Goal: Task Accomplishment & Management: Use online tool/utility

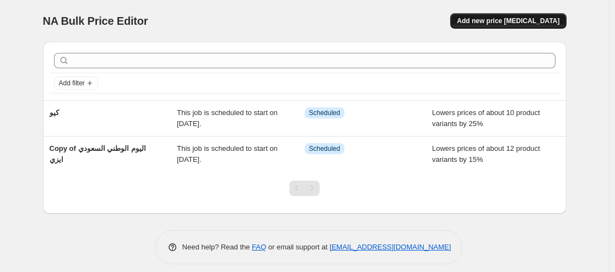
click at [520, 21] on span "Add new price [MEDICAL_DATA]" at bounding box center [508, 21] width 103 height 9
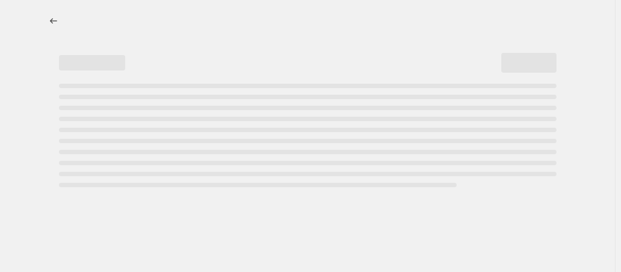
select select "percentage"
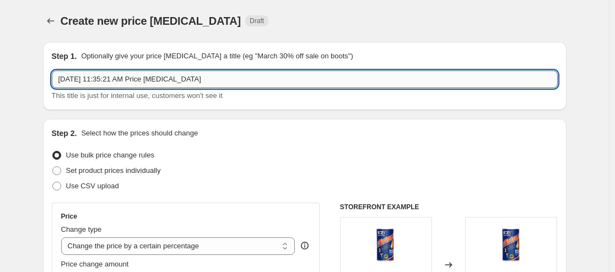
click at [221, 72] on input "[DATE] 11:35:21 AM Price [MEDICAL_DATA]" at bounding box center [305, 80] width 506 height 18
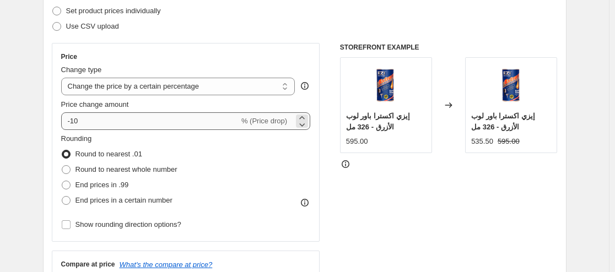
scroll to position [165, 0]
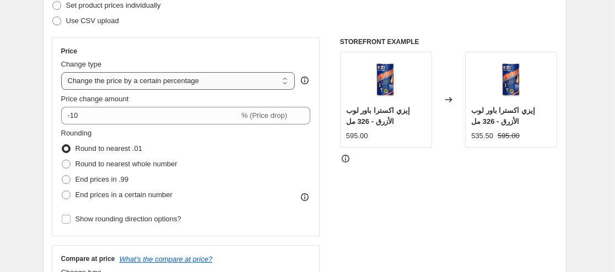
type input "كيو 300"
click at [185, 76] on select "Change the price to a certain amount Change the price by a certain amount Chang…" at bounding box center [178, 81] width 234 height 18
click at [188, 78] on select "Change the price to a certain amount Change the price by a certain amount Chang…" at bounding box center [178, 81] width 234 height 18
select select "to"
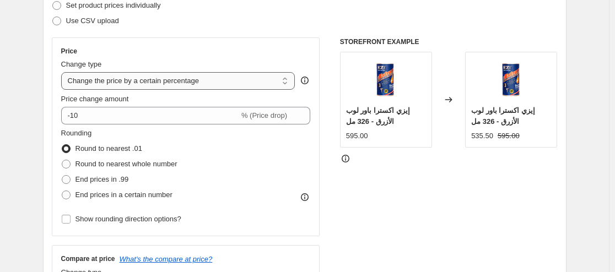
click at [63, 72] on select "Change the price to a certain amount Change the price by a certain amount Chang…" at bounding box center [178, 81] width 234 height 18
type input "80.00"
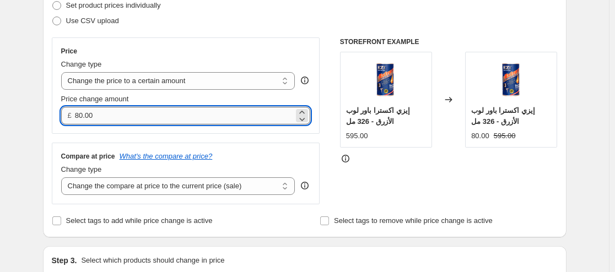
click at [152, 115] on input "80.00" at bounding box center [184, 116] width 219 height 18
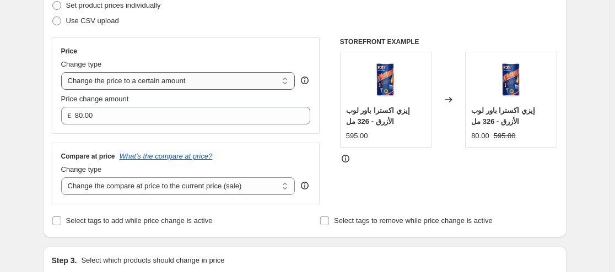
click at [168, 87] on select "Change the price to a certain amount Change the price by a certain amount Chang…" at bounding box center [178, 81] width 234 height 18
select select "by"
click at [63, 72] on select "Change the price to a certain amount Change the price by a certain amount Chang…" at bounding box center [178, 81] width 234 height 18
type input "-10.00"
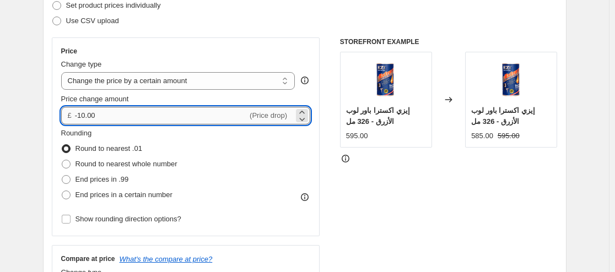
click at [160, 115] on input "-10.00" at bounding box center [161, 116] width 172 height 18
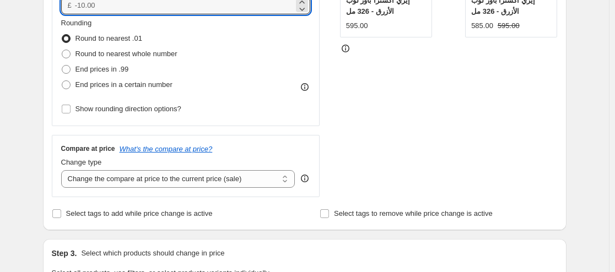
scroll to position [496, 0]
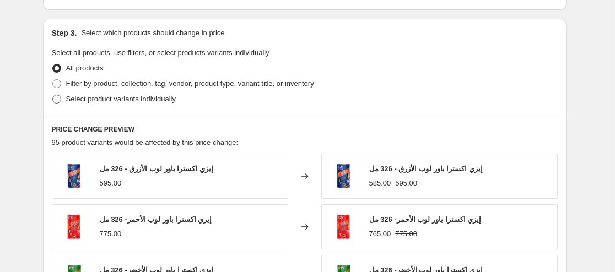
type input "0.00"
click at [115, 99] on span "Select product variants individually" at bounding box center [121, 99] width 110 height 8
click at [53, 95] on input "Select product variants individually" at bounding box center [52, 95] width 1 height 1
radio input "true"
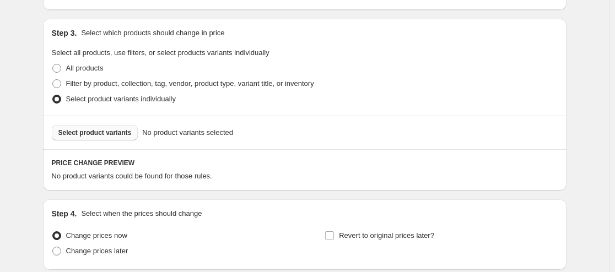
click at [111, 134] on span "Select product variants" at bounding box center [94, 132] width 73 height 9
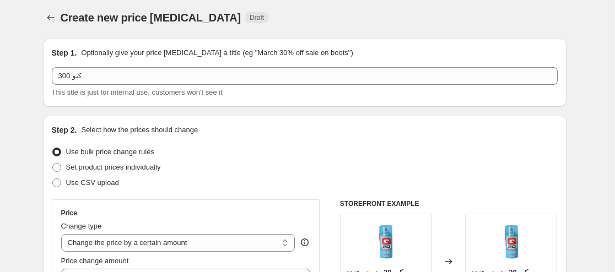
scroll to position [165, 0]
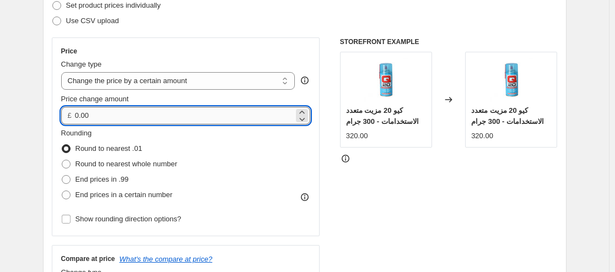
click at [163, 114] on input "0.00" at bounding box center [184, 116] width 219 height 18
type input "0"
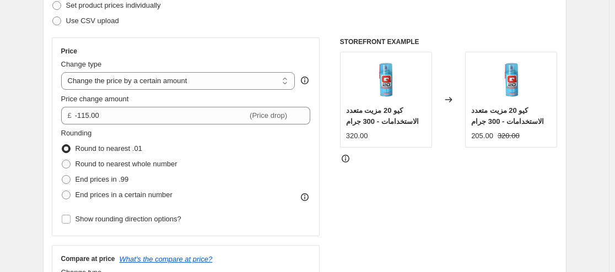
click at [363, 180] on div "STOREFRONT EXAMPLE كيو 20 مزيت متعدد الاستخدامات - 300 جرام 320.00 Changed to ك…" at bounding box center [449, 172] width 218 height 270
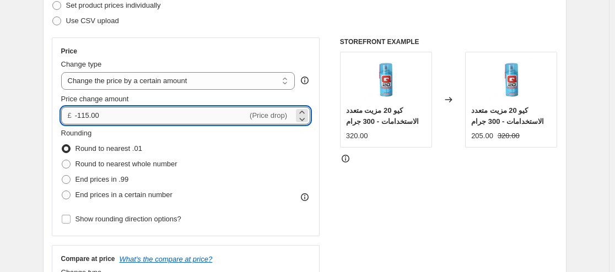
click at [173, 114] on input "-115.00" at bounding box center [161, 116] width 172 height 18
type input "-1"
type input "-95.00"
click at [431, 233] on div "STOREFRONT EXAMPLE كيو 20 مزيت متعدد الاستخدامات - 300 جرام 320.00 Changed to ك…" at bounding box center [449, 172] width 218 height 270
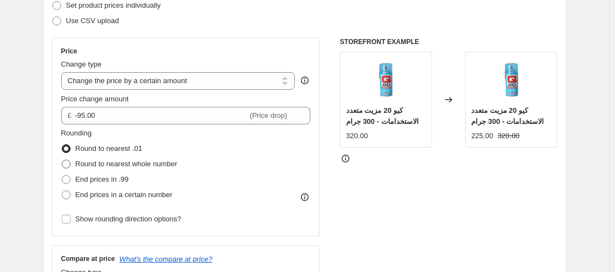
click at [149, 163] on span "Round to nearest whole number" at bounding box center [127, 164] width 102 height 8
click at [62, 160] on input "Round to nearest whole number" at bounding box center [62, 160] width 1 height 1
radio input "true"
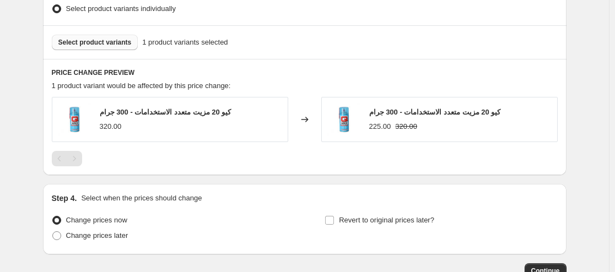
scroll to position [606, 0]
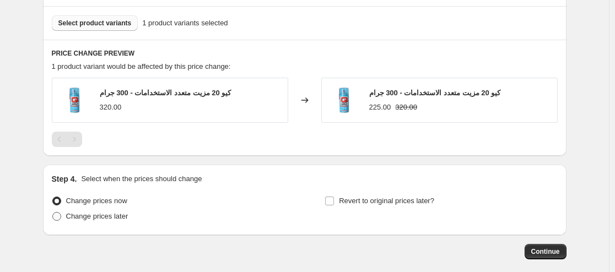
click at [115, 218] on span "Change prices later" at bounding box center [97, 216] width 62 height 8
click at [53, 213] on input "Change prices later" at bounding box center [52, 212] width 1 height 1
radio input "true"
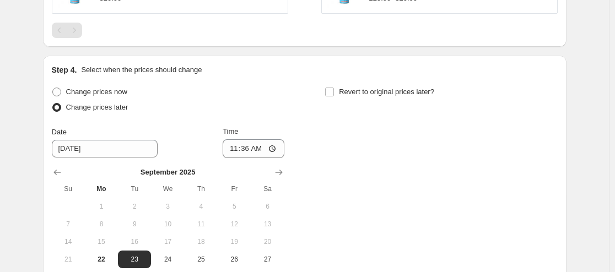
scroll to position [716, 0]
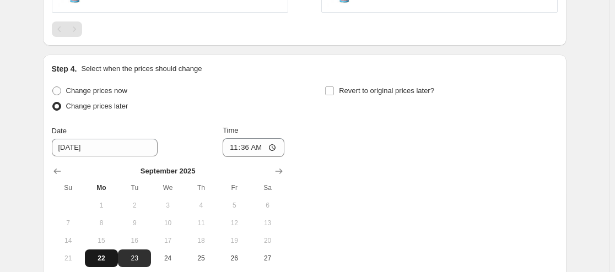
click at [106, 260] on span "22" at bounding box center [101, 258] width 24 height 9
type input "[DATE]"
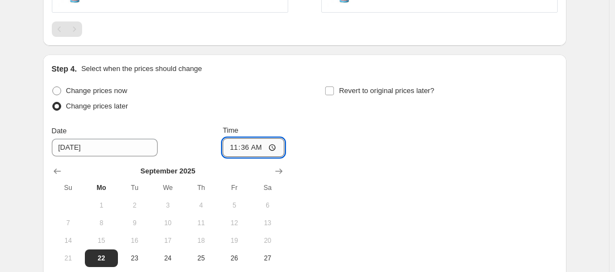
click at [273, 145] on input "11:36" at bounding box center [254, 147] width 62 height 19
click at [353, 139] on div "Change prices now Change prices later Date [DATE] Time 11:59 [DATE] Su Mo Tu We…" at bounding box center [305, 184] width 506 height 202
click at [279, 149] on input "11:59" at bounding box center [254, 147] width 62 height 19
type input "23:59"
click at [340, 146] on div "Change prices now Change prices later Date [DATE] Time 23:59 [DATE] Su Mo Tu We…" at bounding box center [305, 184] width 506 height 202
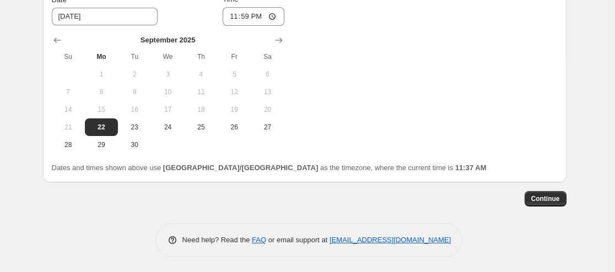
scroll to position [849, 0]
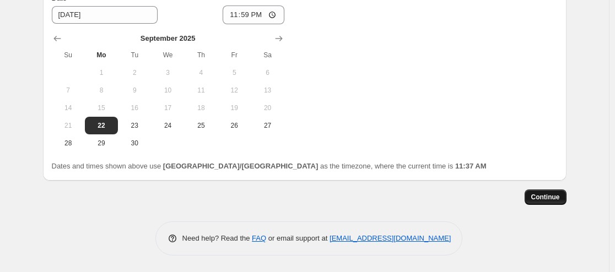
click at [560, 197] on span "Continue" at bounding box center [545, 197] width 29 height 9
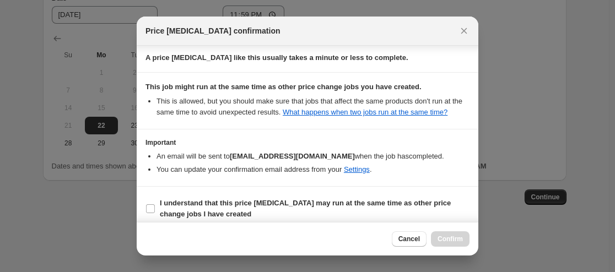
scroll to position [179, 0]
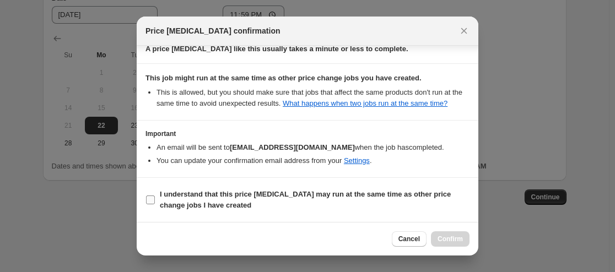
click at [163, 195] on b "I understand that this price [MEDICAL_DATA] may run at the same time as other p…" at bounding box center [305, 199] width 291 height 19
click at [155, 196] on input "I understand that this price [MEDICAL_DATA] may run at the same time as other p…" at bounding box center [150, 200] width 9 height 9
checkbox input "true"
click at [446, 235] on span "Confirm" at bounding box center [450, 239] width 25 height 9
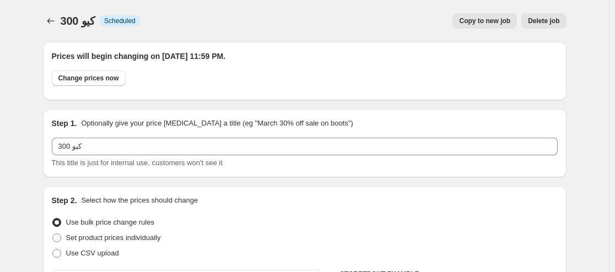
scroll to position [849, 0]
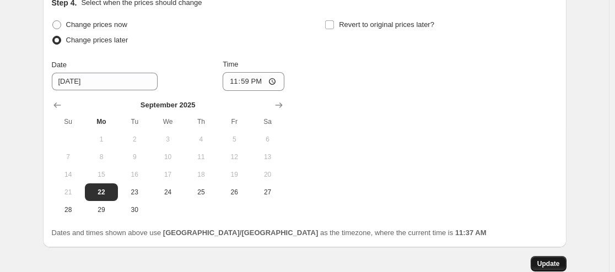
click at [548, 263] on span "Update" at bounding box center [548, 264] width 23 height 9
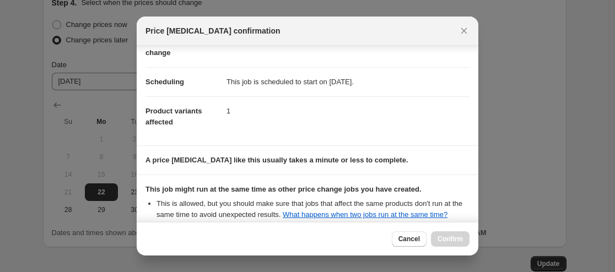
scroll to position [179, 0]
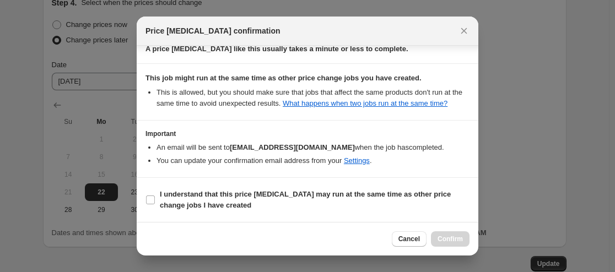
click at [179, 186] on section "I understand that this price [MEDICAL_DATA] may run at the same time as other p…" at bounding box center [308, 200] width 342 height 44
click at [197, 198] on b "I understand that this price [MEDICAL_DATA] may run at the same time as other p…" at bounding box center [305, 199] width 291 height 19
click at [155, 198] on input "I understand that this price [MEDICAL_DATA] may run at the same time as other p…" at bounding box center [150, 200] width 9 height 9
checkbox input "true"
click at [439, 232] on button "Confirm" at bounding box center [450, 238] width 39 height 15
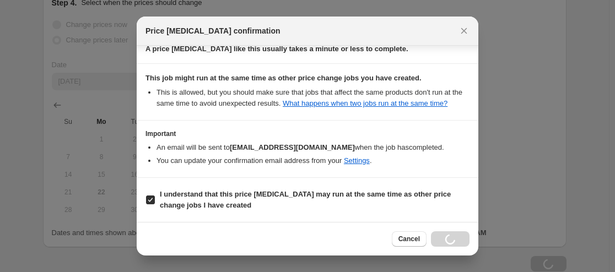
scroll to position [849, 0]
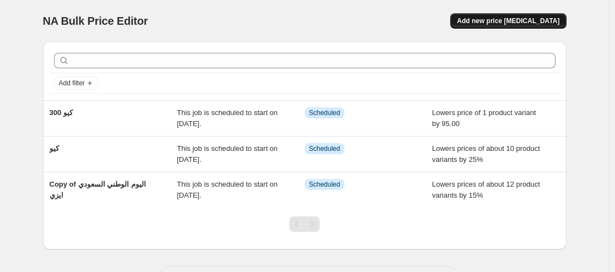
click at [513, 24] on span "Add new price [MEDICAL_DATA]" at bounding box center [508, 21] width 103 height 9
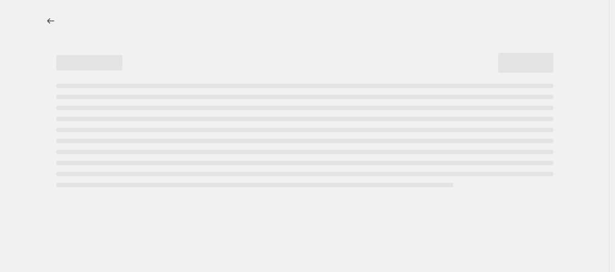
select select "percentage"
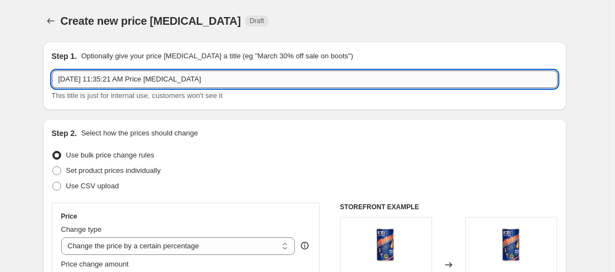
click at [152, 76] on input "[DATE] 11:35:21 AM Price [MEDICAL_DATA]" at bounding box center [305, 80] width 506 height 18
type input "كيو صغير"
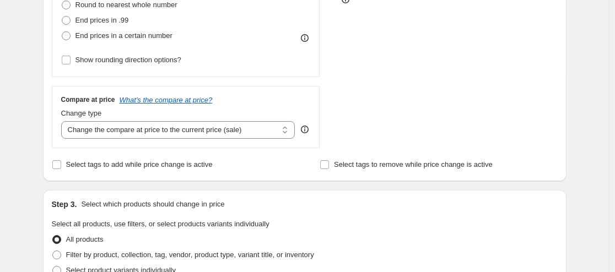
scroll to position [220, 0]
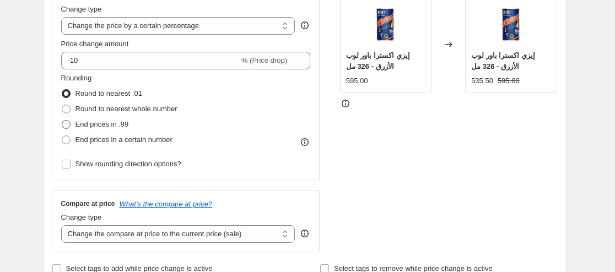
click at [119, 122] on span "End prices in .99" at bounding box center [102, 124] width 53 height 8
click at [62, 121] on input "End prices in .99" at bounding box center [62, 120] width 1 height 1
radio input "true"
click at [122, 112] on span "Round to nearest whole number" at bounding box center [127, 109] width 102 height 8
click at [62, 105] on input "Round to nearest whole number" at bounding box center [62, 105] width 1 height 1
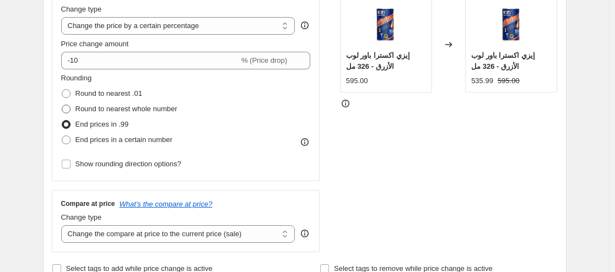
radio input "true"
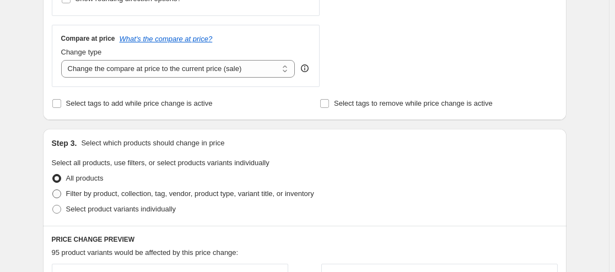
scroll to position [496, 0]
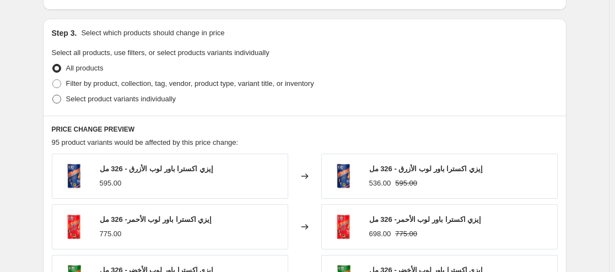
click at [111, 103] on span "Select product variants individually" at bounding box center [121, 99] width 110 height 8
click at [53, 95] on input "Select product variants individually" at bounding box center [52, 95] width 1 height 1
radio input "true"
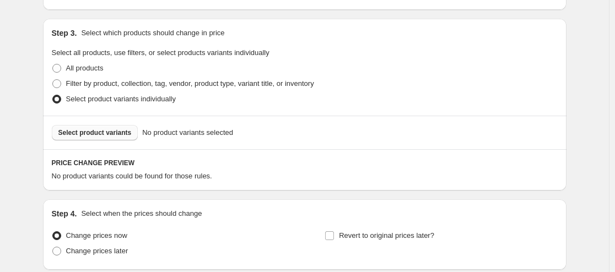
click at [93, 133] on span "Select product variants" at bounding box center [94, 132] width 73 height 9
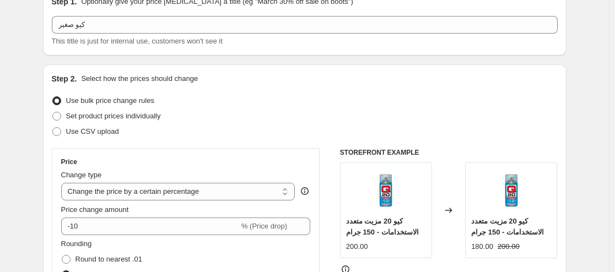
scroll to position [165, 0]
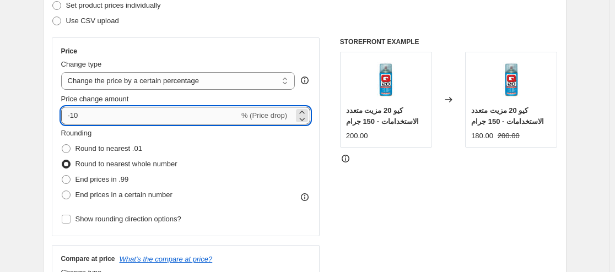
click at [145, 114] on input "-10" at bounding box center [150, 116] width 178 height 18
type input "-1"
type input "-100"
click at [143, 120] on input "-100" at bounding box center [150, 116] width 178 height 18
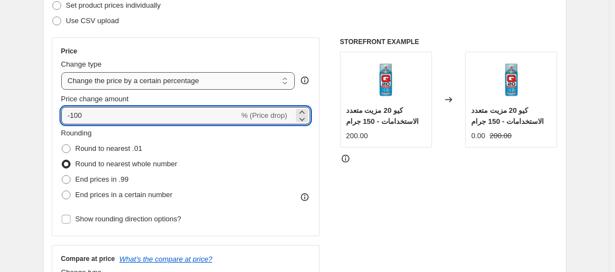
click at [191, 80] on select "Change the price to a certain amount Change the price by a certain amount Chang…" at bounding box center [178, 81] width 234 height 18
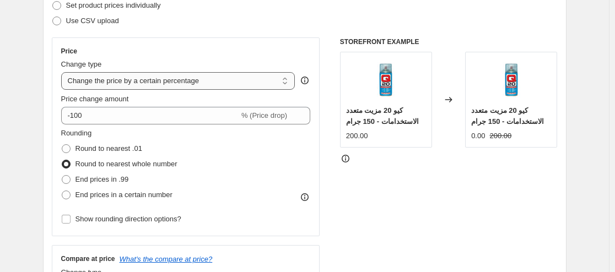
select select "by"
click at [63, 72] on select "Change the price to a certain amount Change the price by a certain amount Chang…" at bounding box center [178, 81] width 234 height 18
type input "-10.00"
click at [178, 85] on select "Change the price to a certain amount Change the price by a certain amount Chang…" at bounding box center [178, 81] width 234 height 18
select select "to"
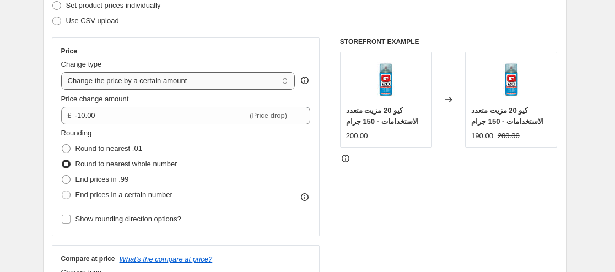
click at [63, 72] on select "Change the price to a certain amount Change the price by a certain amount Chang…" at bounding box center [178, 81] width 234 height 18
type input "80.00"
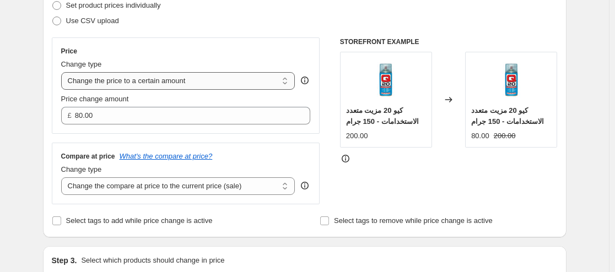
click at [179, 79] on select "Change the price to a certain amount Change the price by a certain amount Chang…" at bounding box center [178, 81] width 234 height 18
select select "by"
click at [63, 72] on select "Change the price to a certain amount Change the price by a certain amount Chang…" at bounding box center [178, 81] width 234 height 18
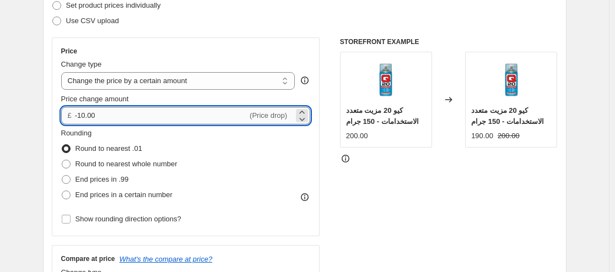
click at [168, 111] on input "-10.00" at bounding box center [161, 116] width 172 height 18
type input "-101.00"
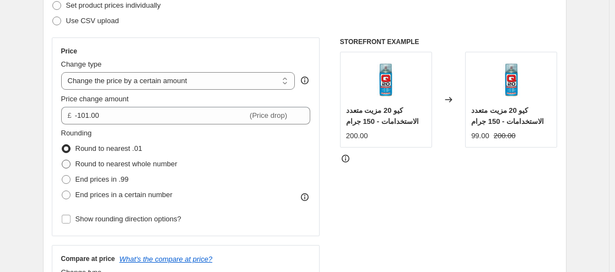
click at [145, 160] on span "Round to nearest whole number" at bounding box center [127, 164] width 102 height 8
click at [62, 160] on input "Round to nearest whole number" at bounding box center [62, 160] width 1 height 1
radio input "true"
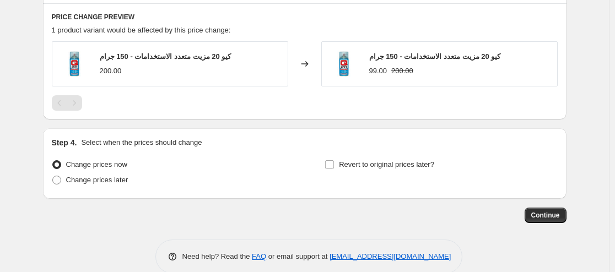
scroll to position [661, 0]
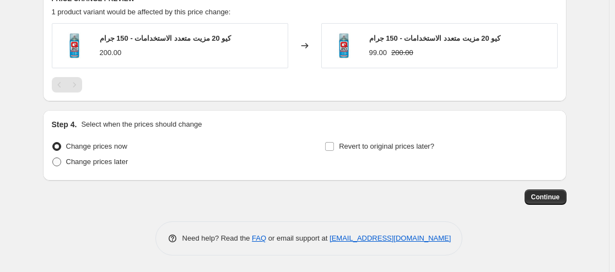
click at [112, 165] on span "Change prices later" at bounding box center [97, 162] width 62 height 8
click at [53, 158] on input "Change prices later" at bounding box center [52, 158] width 1 height 1
radio input "true"
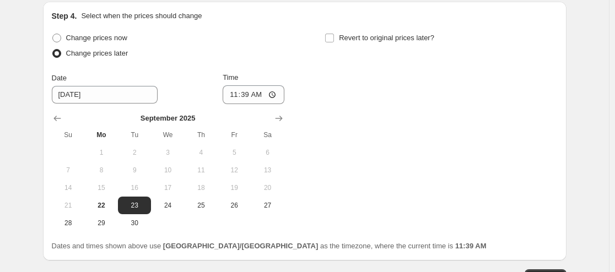
scroll to position [771, 0]
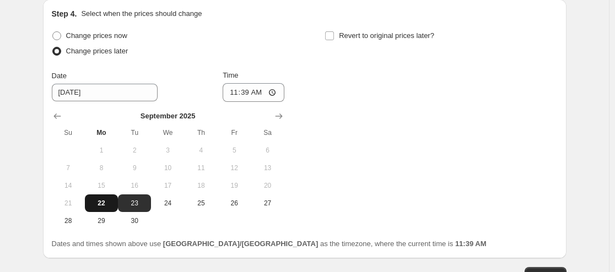
click at [104, 200] on span "22" at bounding box center [101, 203] width 24 height 9
type input "[DATE]"
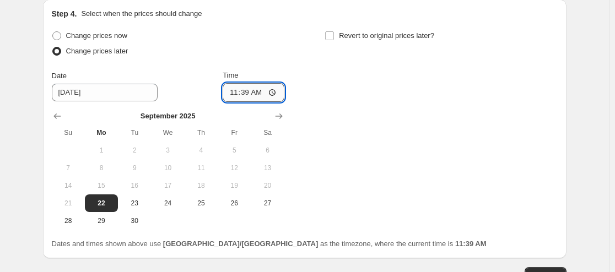
click at [275, 92] on input "11:39" at bounding box center [254, 92] width 62 height 19
type input "23:59"
click at [405, 173] on div "Change prices now Change prices later Date [DATE] Time 23:59 [DATE] Su Mo Tu We…" at bounding box center [305, 129] width 506 height 202
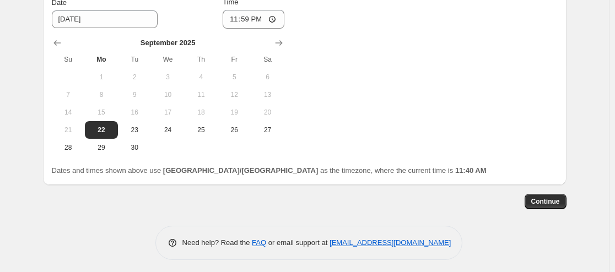
scroll to position [849, 0]
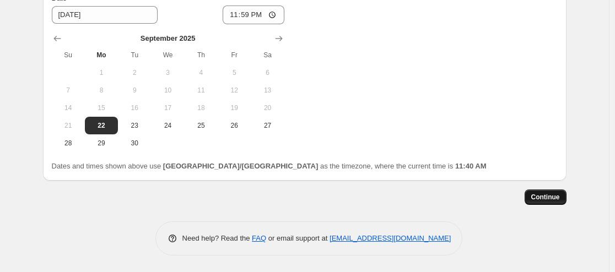
click at [559, 197] on span "Continue" at bounding box center [545, 197] width 29 height 9
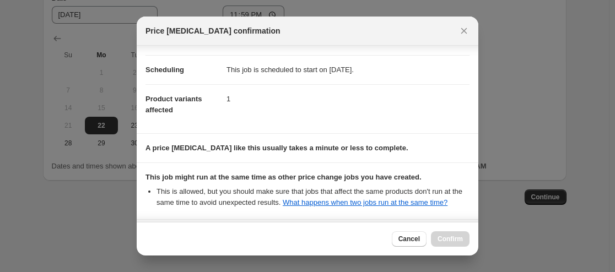
scroll to position [179, 0]
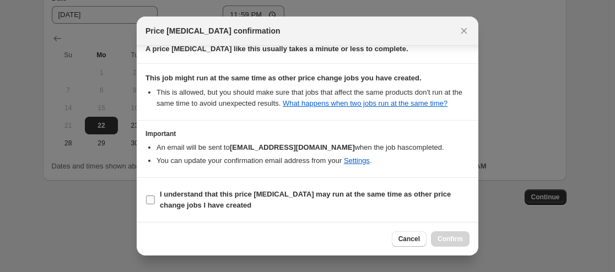
click at [198, 199] on span "I understand that this price [MEDICAL_DATA] may run at the same time as other p…" at bounding box center [315, 200] width 310 height 22
click at [155, 199] on input "I understand that this price [MEDICAL_DATA] may run at the same time as other p…" at bounding box center [150, 200] width 9 height 9
checkbox input "true"
click at [457, 240] on span "Confirm" at bounding box center [450, 239] width 25 height 9
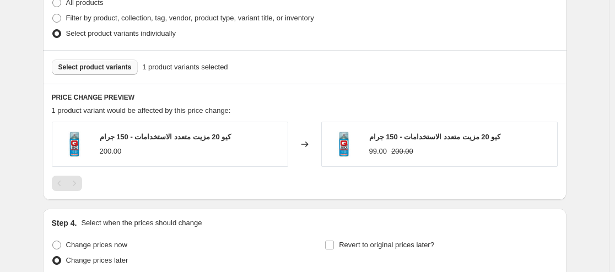
scroll to position [849, 0]
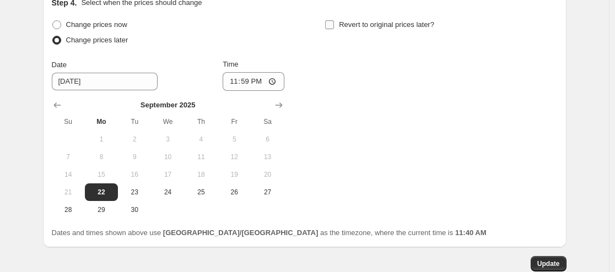
click at [389, 26] on span "Revert to original prices later?" at bounding box center [386, 24] width 95 height 8
click at [334, 26] on input "Revert to original prices later?" at bounding box center [329, 24] width 9 height 9
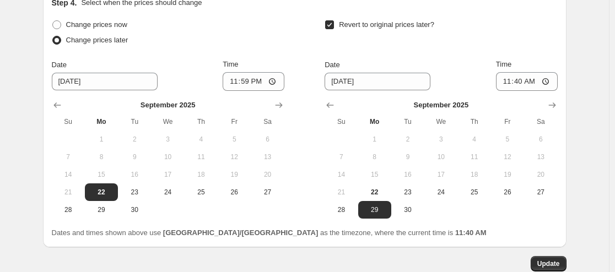
click at [391, 29] on span "Revert to original prices later?" at bounding box center [386, 24] width 95 height 8
click at [334, 29] on input "Revert to original prices later?" at bounding box center [329, 24] width 9 height 9
checkbox input "false"
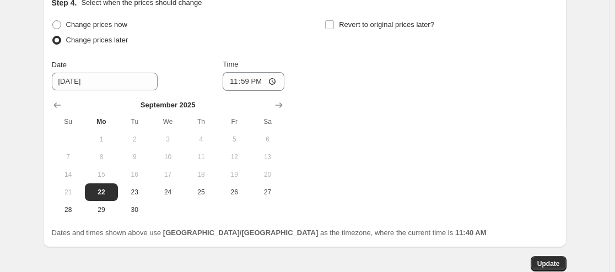
click at [554, 259] on button "Update" at bounding box center [549, 263] width 36 height 15
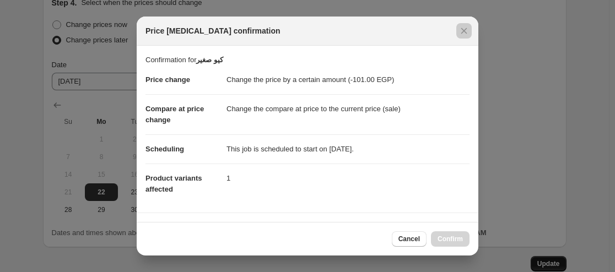
click at [553, 260] on div at bounding box center [307, 136] width 615 height 272
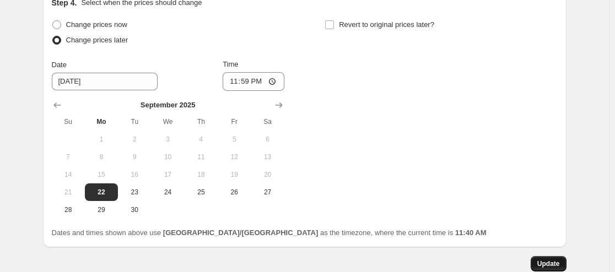
click at [547, 264] on span "Update" at bounding box center [548, 264] width 23 height 9
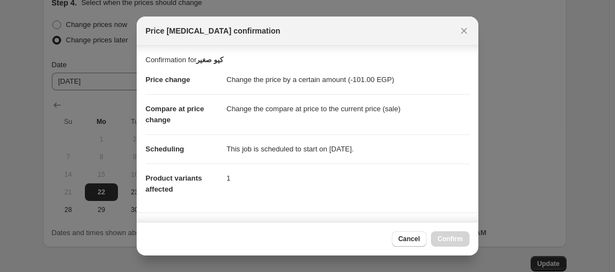
scroll to position [165, 0]
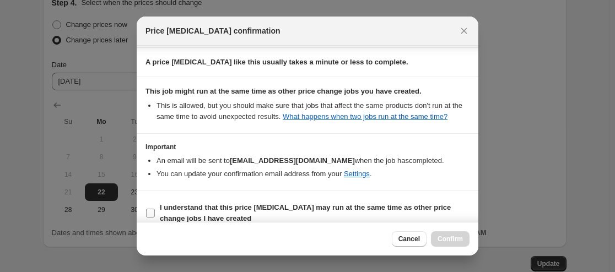
click at [265, 215] on span "I understand that this price [MEDICAL_DATA] may run at the same time as other p…" at bounding box center [315, 213] width 310 height 22
click at [155, 215] on input "I understand that this price [MEDICAL_DATA] may run at the same time as other p…" at bounding box center [150, 213] width 9 height 9
checkbox input "true"
click at [457, 241] on span "Confirm" at bounding box center [450, 239] width 25 height 9
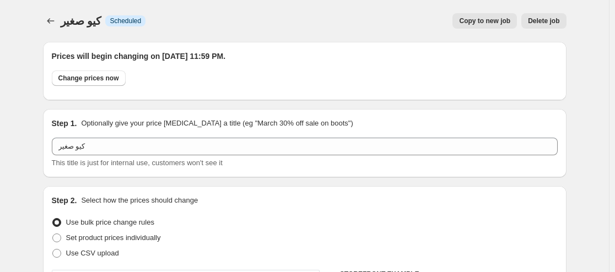
scroll to position [849, 0]
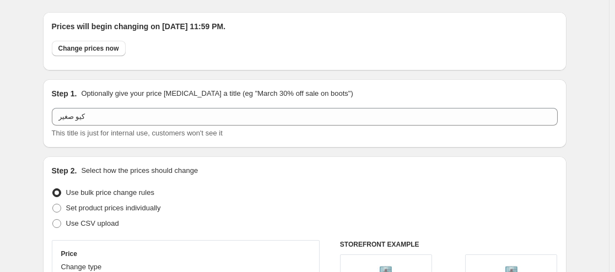
scroll to position [0, 0]
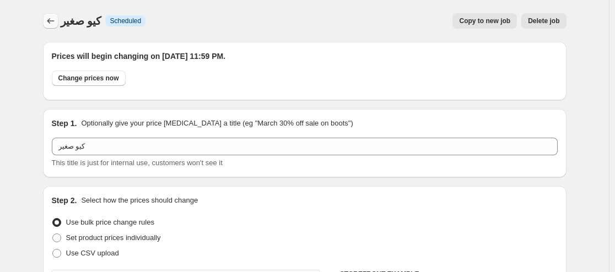
click at [49, 21] on icon "Price change jobs" at bounding box center [50, 20] width 11 height 11
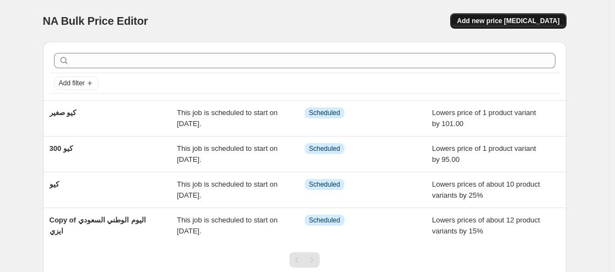
click at [518, 23] on span "Add new price [MEDICAL_DATA]" at bounding box center [508, 21] width 103 height 9
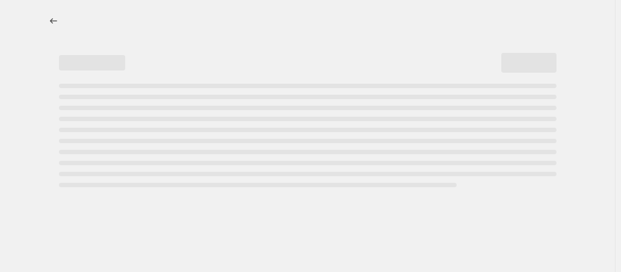
select select "percentage"
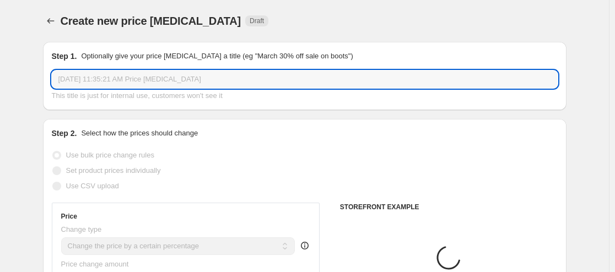
click at [171, 78] on input "[DATE] 11:35:21 AM Price [MEDICAL_DATA]" at bounding box center [305, 80] width 506 height 18
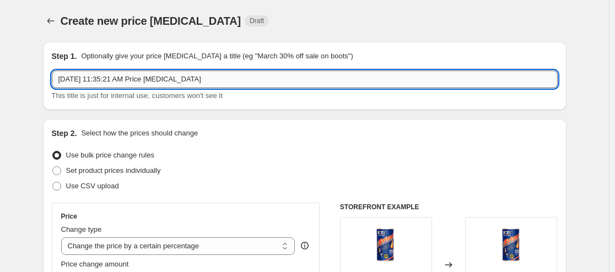
click at [171, 78] on input "[DATE] 11:35:21 AM Price [MEDICAL_DATA]" at bounding box center [305, 80] width 506 height 18
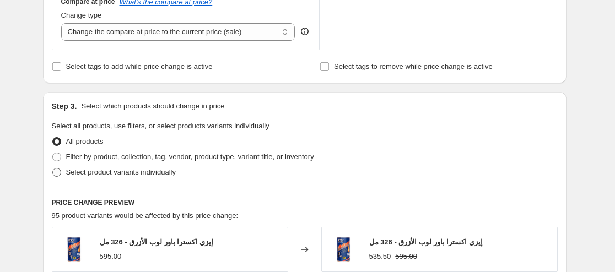
scroll to position [441, 0]
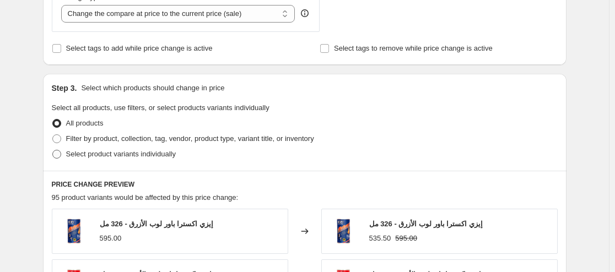
type input "ايفابوراست"
click at [103, 158] on span "Select product variants individually" at bounding box center [121, 154] width 110 height 8
click at [53, 150] on input "Select product variants individually" at bounding box center [52, 150] width 1 height 1
radio input "true"
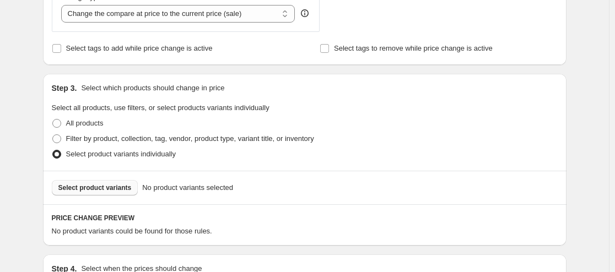
click at [105, 188] on span "Select product variants" at bounding box center [94, 188] width 73 height 9
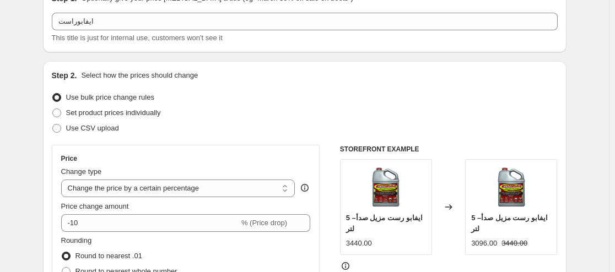
scroll to position [110, 0]
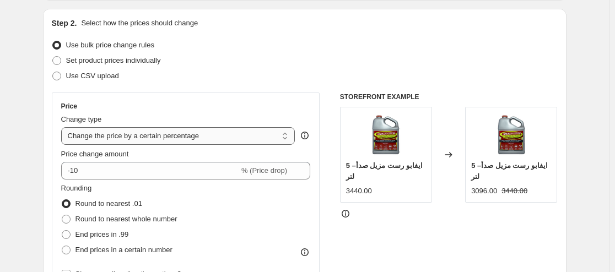
click at [170, 140] on select "Change the price to a certain amount Change the price by a certain amount Chang…" at bounding box center [178, 136] width 234 height 18
select select "to"
click at [63, 127] on select "Change the price to a certain amount Change the price by a certain amount Chang…" at bounding box center [178, 136] width 234 height 18
type input "80.00"
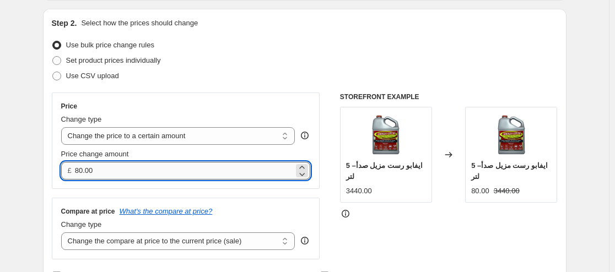
click at [161, 169] on input "80.00" at bounding box center [184, 171] width 219 height 18
click at [161, 145] on select "Change the price to a certain amount Change the price by a certain amount Chang…" at bounding box center [178, 136] width 234 height 18
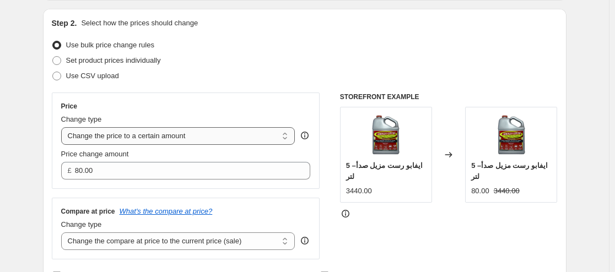
select select "by"
click at [63, 127] on select "Change the price to a certain amount Change the price by a certain amount Chang…" at bounding box center [178, 136] width 234 height 18
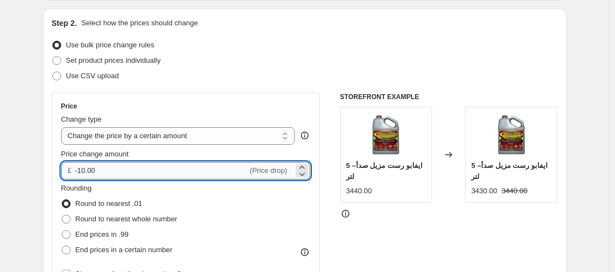
click at [186, 176] on input "-10.00" at bounding box center [161, 171] width 172 height 18
type input "-1"
type input "-1441.00"
click at [400, 222] on div "STOREFRONT EXAMPLE ايفابو رست مزيل صدأ– 5 لتر 3440.00 Changed to ايفابو رست مزي…" at bounding box center [449, 228] width 218 height 270
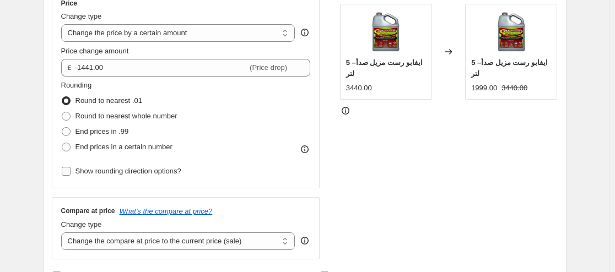
scroll to position [220, 0]
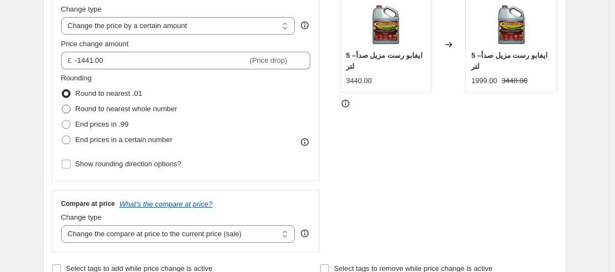
click at [140, 106] on span "Round to nearest whole number" at bounding box center [127, 109] width 102 height 8
click at [62, 105] on input "Round to nearest whole number" at bounding box center [62, 105] width 1 height 1
radio input "true"
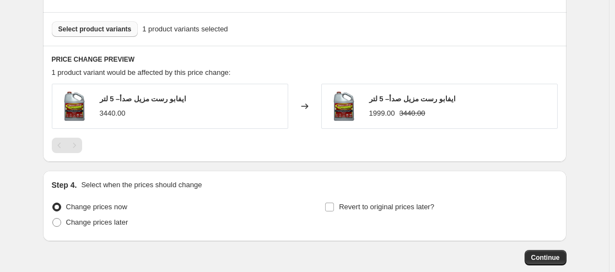
scroll to position [661, 0]
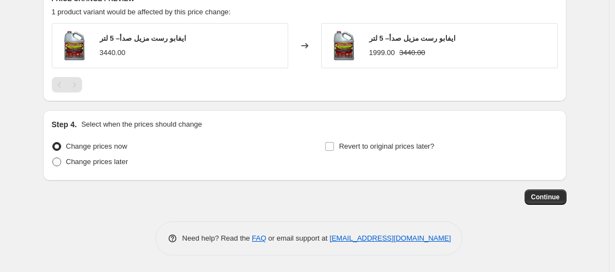
click at [104, 160] on span "Change prices later" at bounding box center [97, 162] width 62 height 8
click at [53, 158] on input "Change prices later" at bounding box center [52, 158] width 1 height 1
radio input "true"
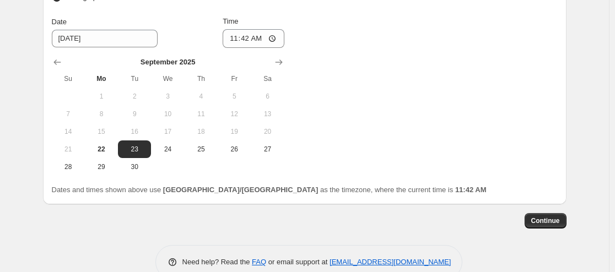
scroll to position [826, 0]
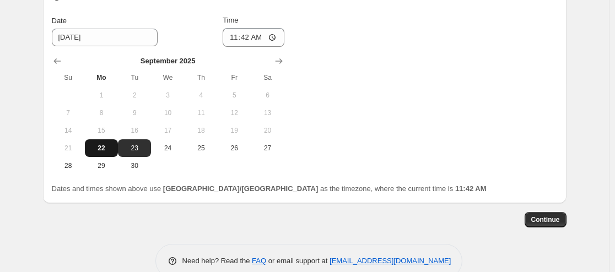
click at [101, 153] on button "22" at bounding box center [101, 148] width 33 height 18
type input "[DATE]"
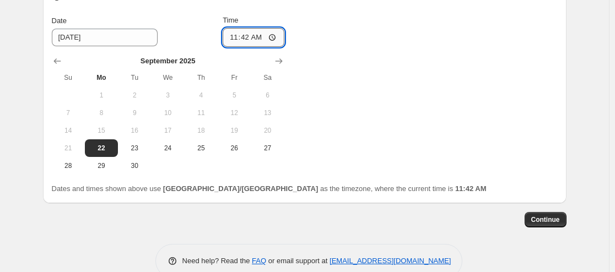
click at [275, 34] on input "11:42" at bounding box center [254, 37] width 62 height 19
type input "23:59"
click at [380, 134] on div "Change prices now Change prices later Date [DATE] Time 23:59 [DATE] Su Mo Tu We…" at bounding box center [305, 74] width 506 height 202
click at [544, 220] on span "Continue" at bounding box center [545, 219] width 29 height 9
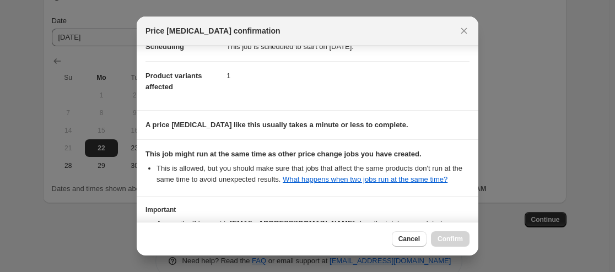
scroll to position [179, 0]
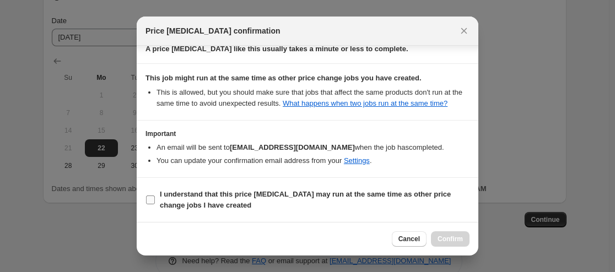
click at [187, 194] on b "I understand that this price [MEDICAL_DATA] may run at the same time as other p…" at bounding box center [305, 199] width 291 height 19
click at [155, 196] on input "I understand that this price [MEDICAL_DATA] may run at the same time as other p…" at bounding box center [150, 200] width 9 height 9
checkbox input "true"
click at [448, 239] on span "Confirm" at bounding box center [450, 239] width 25 height 9
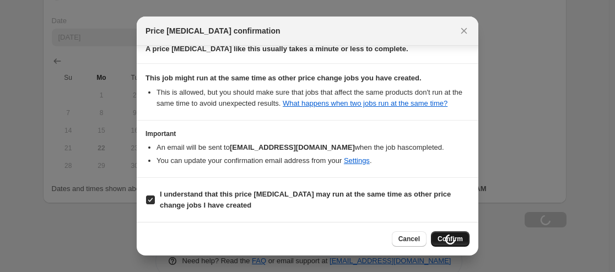
type input "ايفابوراست"
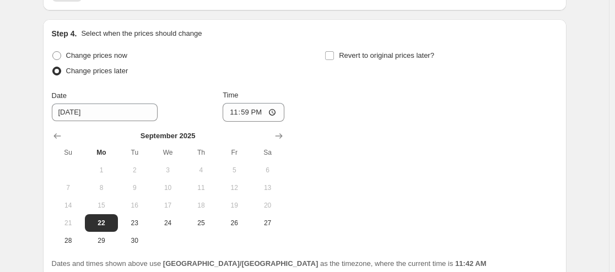
scroll to position [917, 0]
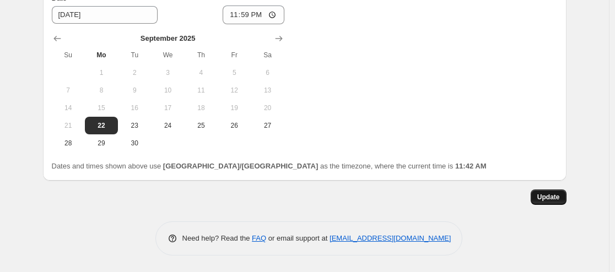
click at [544, 196] on span "Update" at bounding box center [548, 197] width 23 height 9
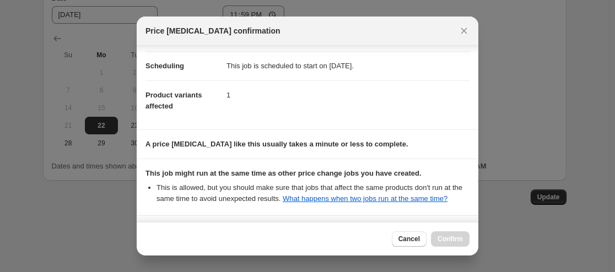
scroll to position [179, 0]
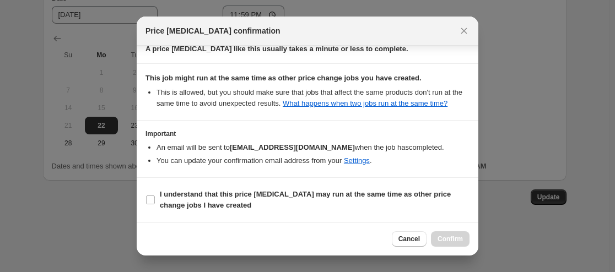
click at [231, 184] on section "I understand that this price [MEDICAL_DATA] may run at the same time as other p…" at bounding box center [308, 200] width 342 height 44
click at [267, 201] on span "I understand that this price [MEDICAL_DATA] may run at the same time as other p…" at bounding box center [315, 200] width 310 height 22
click at [155, 201] on input "I understand that this price [MEDICAL_DATA] may run at the same time as other p…" at bounding box center [150, 200] width 9 height 9
checkbox input "true"
click at [455, 238] on span "Confirm" at bounding box center [450, 239] width 25 height 9
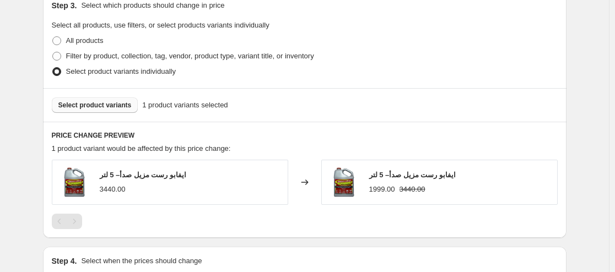
scroll to position [531, 0]
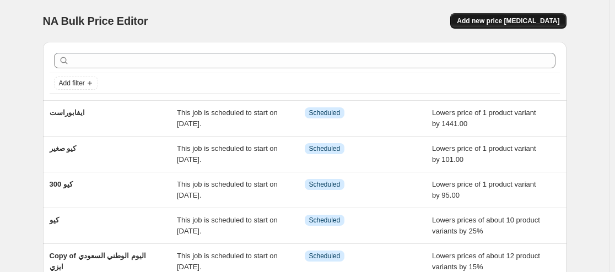
click at [488, 24] on span "Add new price [MEDICAL_DATA]" at bounding box center [508, 21] width 103 height 9
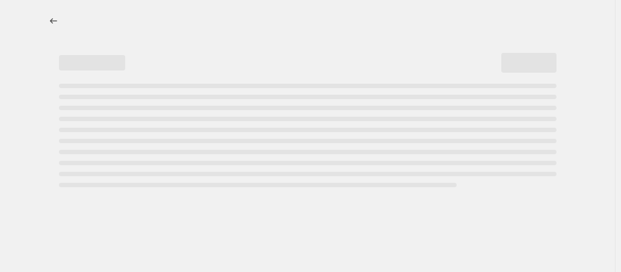
select select "percentage"
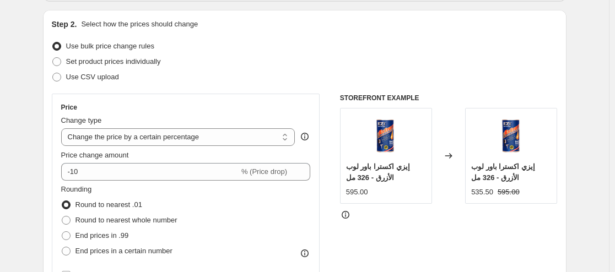
scroll to position [110, 0]
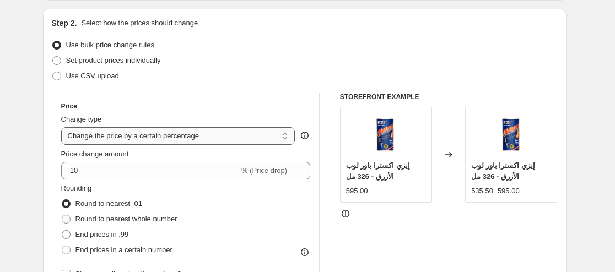
click at [146, 138] on select "Change the price to a certain amount Change the price by a certain amount Chang…" at bounding box center [178, 136] width 234 height 18
click at [63, 127] on select "Change the price to a certain amount Change the price by a certain amount Chang…" at bounding box center [178, 136] width 234 height 18
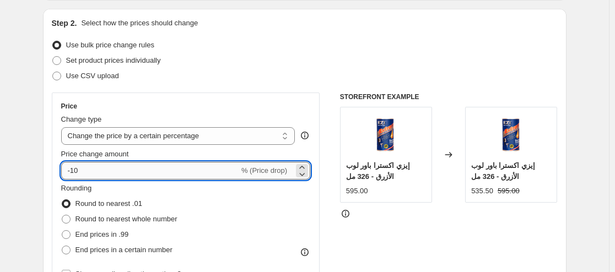
click at [138, 169] on input "-10" at bounding box center [150, 171] width 178 height 18
type input "-1"
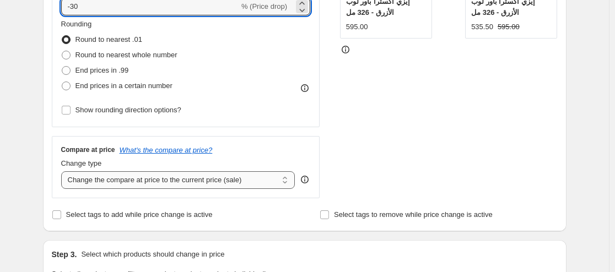
scroll to position [276, 0]
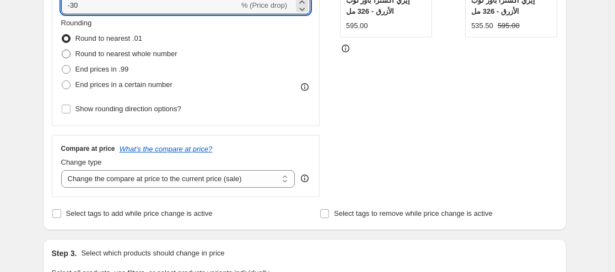
type input "-30"
click at [153, 60] on span "Round to nearest whole number" at bounding box center [127, 53] width 102 height 11
click at [62, 50] on input "Round to nearest whole number" at bounding box center [62, 50] width 1 height 1
radio input "true"
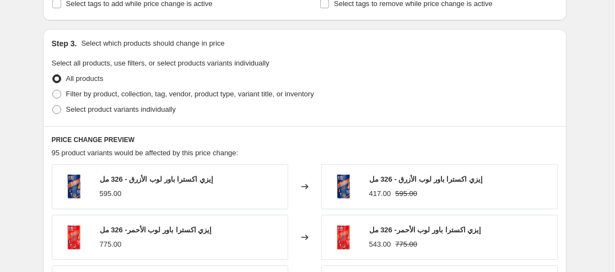
scroll to position [551, 0]
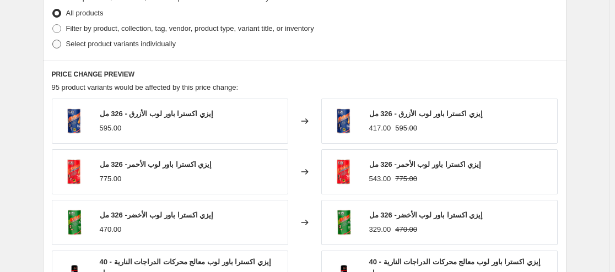
click at [116, 44] on span "Select product variants individually" at bounding box center [121, 44] width 110 height 8
click at [53, 40] on input "Select product variants individually" at bounding box center [52, 40] width 1 height 1
radio input "true"
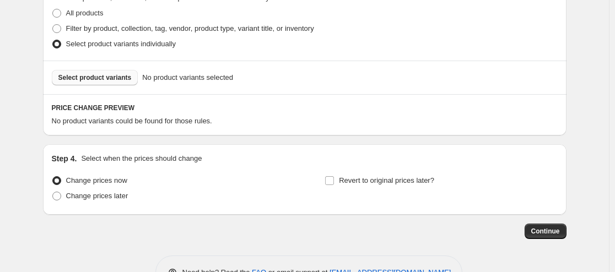
click at [101, 83] on button "Select product variants" at bounding box center [95, 77] width 87 height 15
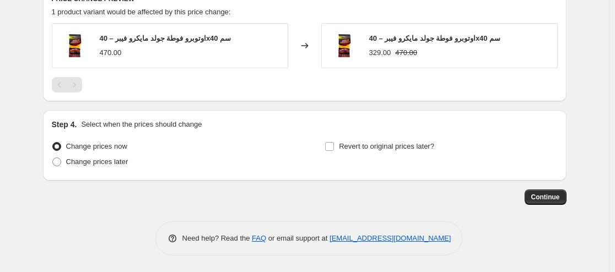
scroll to position [661, 0]
click at [80, 155] on label "Change prices later" at bounding box center [90, 161] width 77 height 15
click at [53, 158] on input "Change prices later" at bounding box center [52, 158] width 1 height 1
radio input "true"
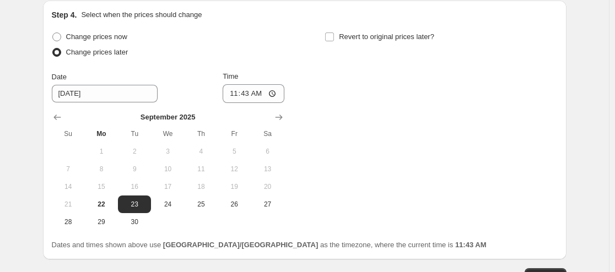
scroll to position [771, 0]
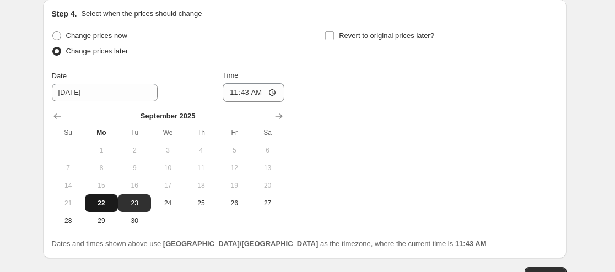
drag, startPoint x: 106, startPoint y: 202, endPoint x: 112, endPoint y: 197, distance: 7.8
click at [106, 202] on span "22" at bounding box center [101, 203] width 24 height 9
type input "[DATE]"
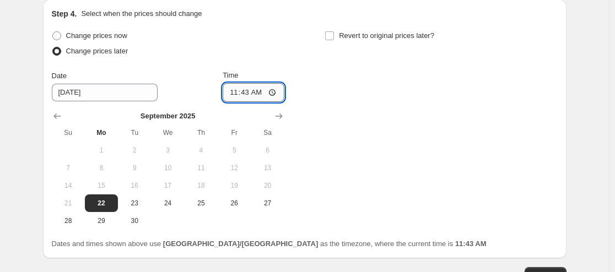
click at [250, 92] on input "11:43" at bounding box center [254, 92] width 62 height 19
click at [277, 96] on input "11:43" at bounding box center [254, 92] width 62 height 19
type input "23:59"
click at [379, 163] on div "Change prices now Change prices later Date [DATE] Time 23:59 [DATE] Su Mo Tu We…" at bounding box center [305, 129] width 506 height 202
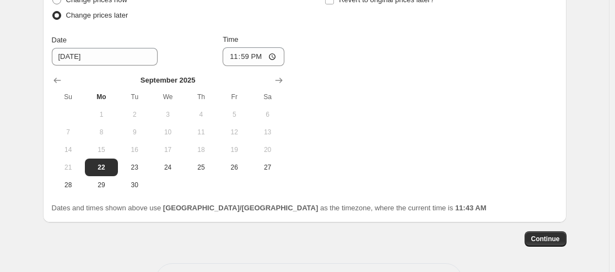
scroll to position [826, 0]
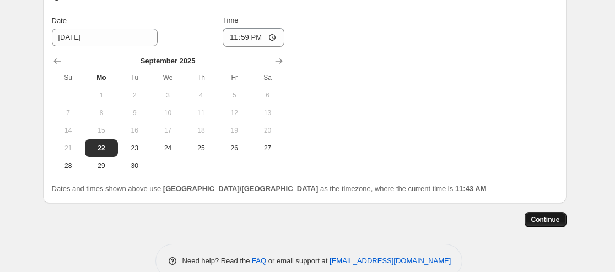
click at [554, 225] on button "Continue" at bounding box center [546, 219] width 42 height 15
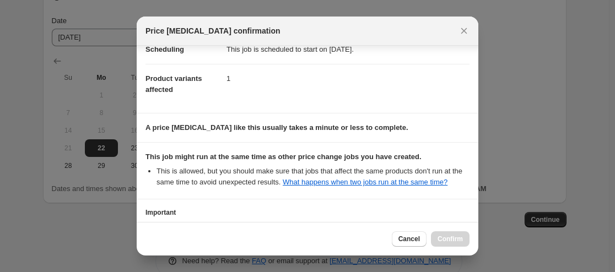
scroll to position [179, 0]
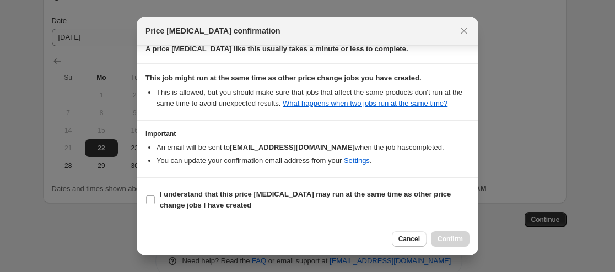
click at [164, 185] on section "I understand that this price [MEDICAL_DATA] may run at the same time as other p…" at bounding box center [308, 200] width 342 height 44
click at [169, 192] on b "I understand that this price [MEDICAL_DATA] may run at the same time as other p…" at bounding box center [305, 199] width 291 height 19
click at [155, 196] on input "I understand that this price [MEDICAL_DATA] may run at the same time as other p…" at bounding box center [150, 200] width 9 height 9
checkbox input "true"
click at [451, 244] on button "Confirm" at bounding box center [450, 238] width 39 height 15
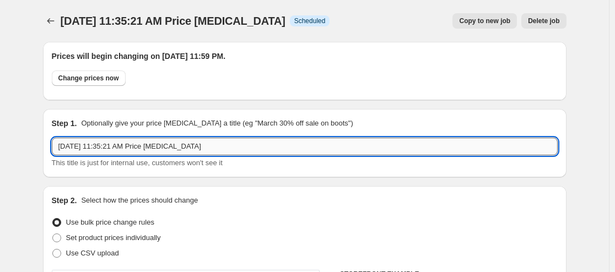
click at [243, 142] on input "[DATE] 11:35:21 AM Price [MEDICAL_DATA]" at bounding box center [305, 147] width 506 height 18
type input "فوطه جولد"
click at [525, 67] on div "Prices will begin changing on [DATE] 11:59 PM. Change prices now" at bounding box center [305, 71] width 506 height 41
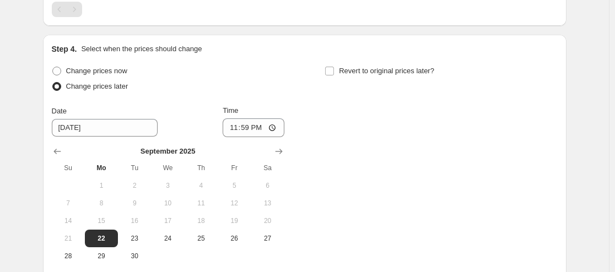
scroll to position [917, 0]
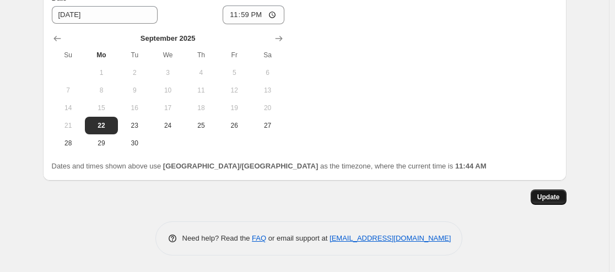
click at [547, 190] on button "Update" at bounding box center [549, 197] width 36 height 15
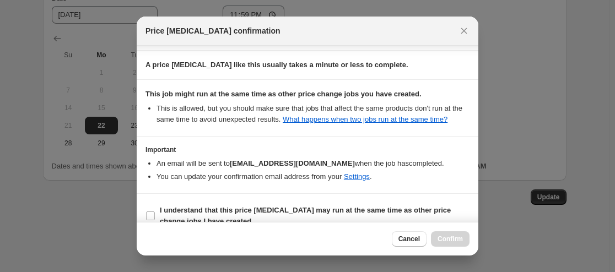
scroll to position [165, 0]
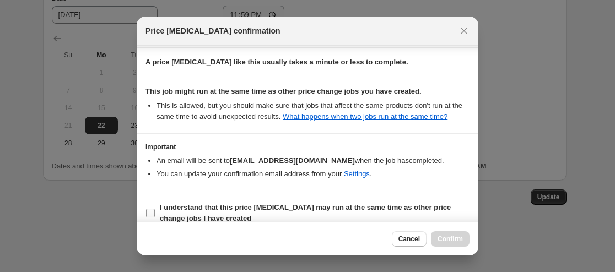
click at [169, 206] on b "I understand that this price [MEDICAL_DATA] may run at the same time as other p…" at bounding box center [305, 212] width 291 height 19
click at [155, 209] on input "I understand that this price [MEDICAL_DATA] may run at the same time as other p…" at bounding box center [150, 213] width 9 height 9
checkbox input "true"
click at [457, 236] on span "Confirm" at bounding box center [450, 239] width 25 height 9
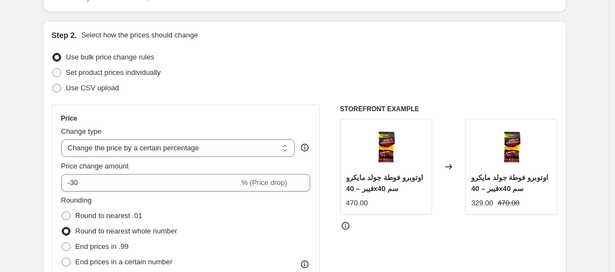
scroll to position [0, 0]
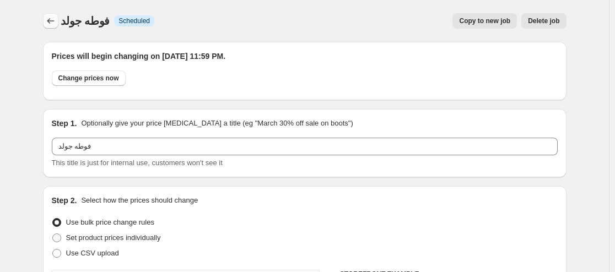
click at [47, 18] on button "Price change jobs" at bounding box center [50, 20] width 15 height 15
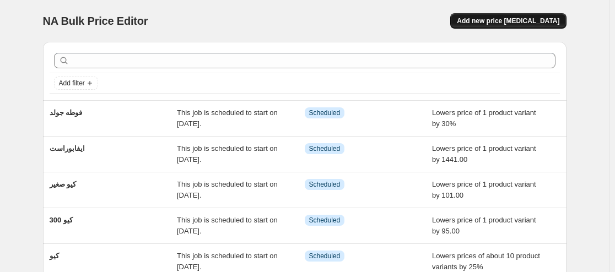
click at [524, 24] on span "Add new price [MEDICAL_DATA]" at bounding box center [508, 21] width 103 height 9
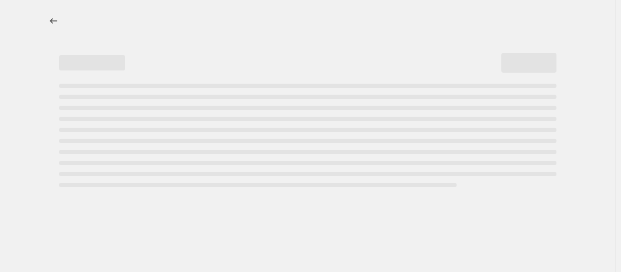
select select "percentage"
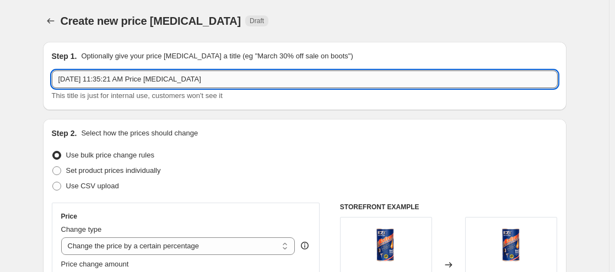
click at [161, 85] on input "[DATE] 11:35:21 AM Price [MEDICAL_DATA]" at bounding box center [305, 80] width 506 height 18
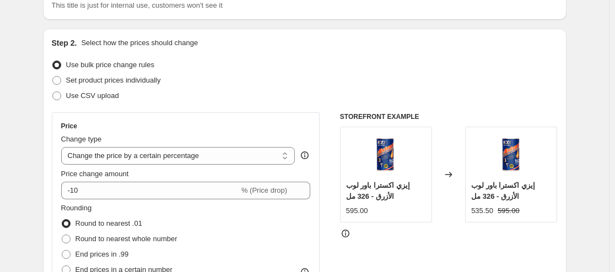
scroll to position [110, 0]
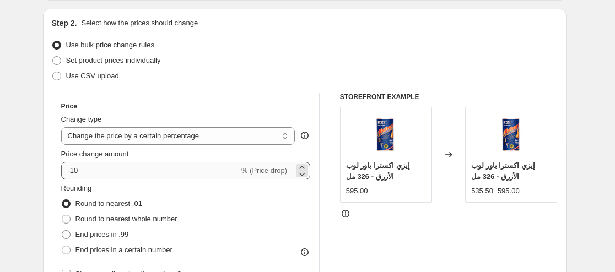
type input "فوطه سوبر تاول"
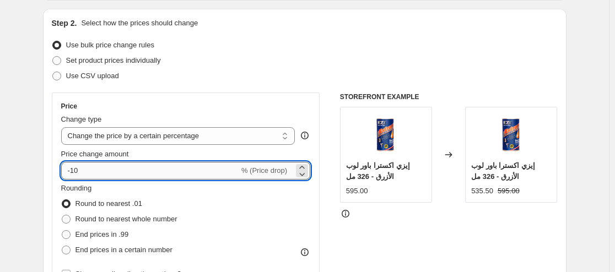
click at [162, 166] on input "-10" at bounding box center [150, 171] width 178 height 18
type input "-1"
type input "-50"
click at [153, 223] on span "Round to nearest whole number" at bounding box center [127, 219] width 102 height 8
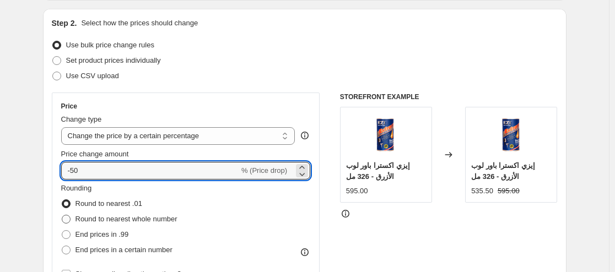
click at [62, 215] on input "Round to nearest whole number" at bounding box center [62, 215] width 1 height 1
radio input "true"
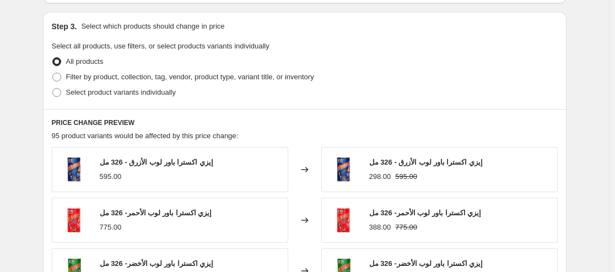
scroll to position [441, 0]
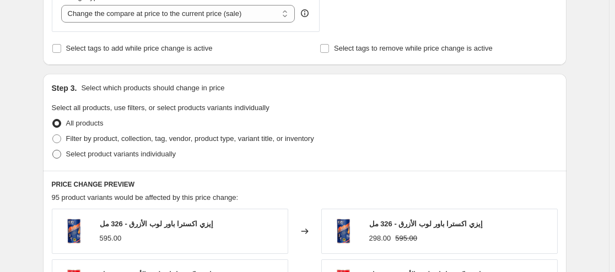
click at [134, 156] on span "Select product variants individually" at bounding box center [121, 154] width 110 height 8
click at [53, 150] on input "Select product variants individually" at bounding box center [52, 150] width 1 height 1
radio input "true"
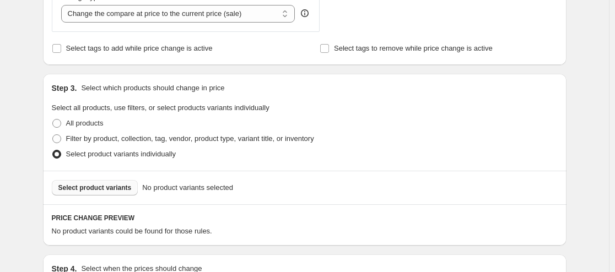
click at [111, 190] on span "Select product variants" at bounding box center [94, 188] width 73 height 9
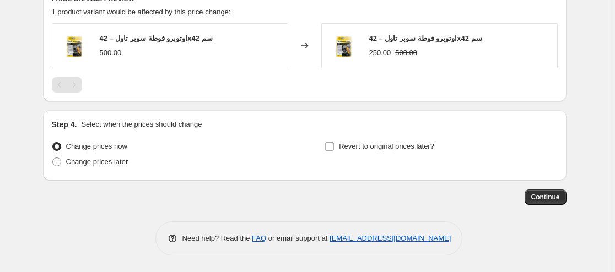
scroll to position [661, 0]
click at [86, 160] on span "Change prices later" at bounding box center [97, 162] width 62 height 8
click at [53, 158] on input "Change prices later" at bounding box center [52, 158] width 1 height 1
radio input "true"
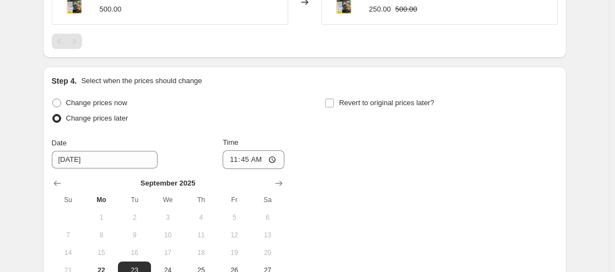
scroll to position [716, 0]
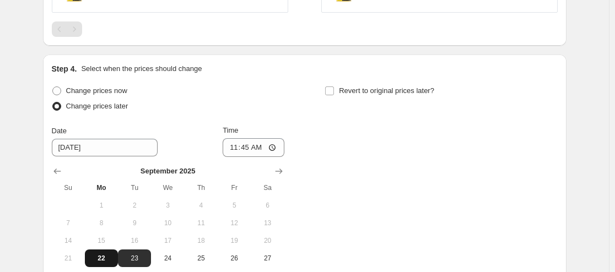
click at [106, 256] on span "22" at bounding box center [101, 258] width 24 height 9
type input "[DATE]"
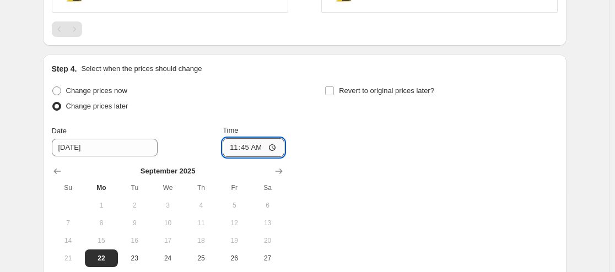
click at [252, 146] on input "11:45" at bounding box center [254, 147] width 62 height 19
click at [269, 149] on input "11:45" at bounding box center [254, 147] width 62 height 19
type input "23:59"
click at [384, 174] on div "Change prices now Change prices later Date [DATE] Time 23:59 [DATE] Su Mo Tu We…" at bounding box center [305, 184] width 506 height 202
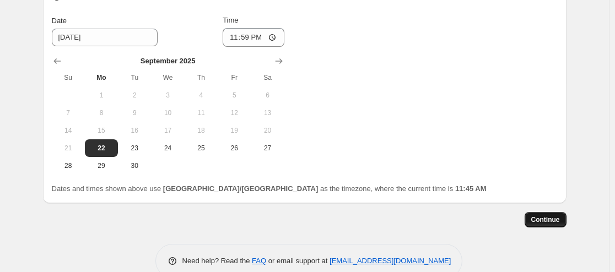
click at [557, 223] on span "Continue" at bounding box center [545, 219] width 29 height 9
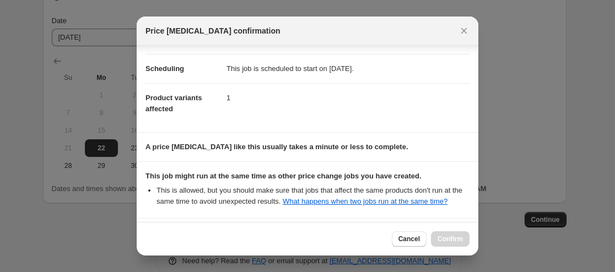
scroll to position [179, 0]
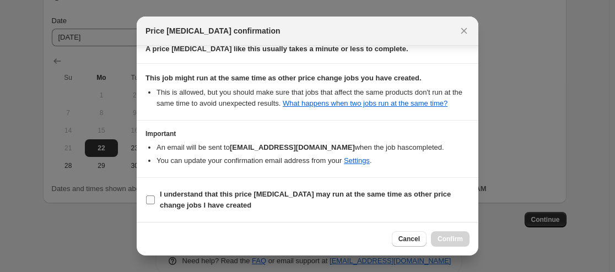
click at [186, 187] on label "I understand that this price [MEDICAL_DATA] may run at the same time as other p…" at bounding box center [307, 200] width 324 height 26
click at [155, 196] on input "I understand that this price [MEDICAL_DATA] may run at the same time as other p…" at bounding box center [150, 200] width 9 height 9
checkbox input "true"
click at [450, 238] on span "Confirm" at bounding box center [450, 239] width 25 height 9
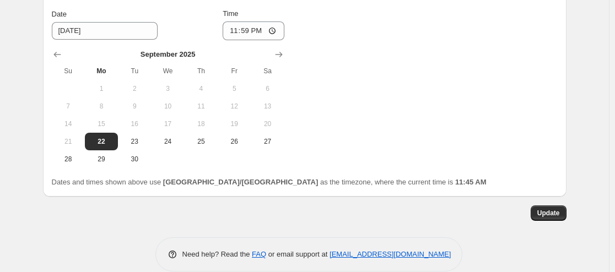
scroll to position [917, 0]
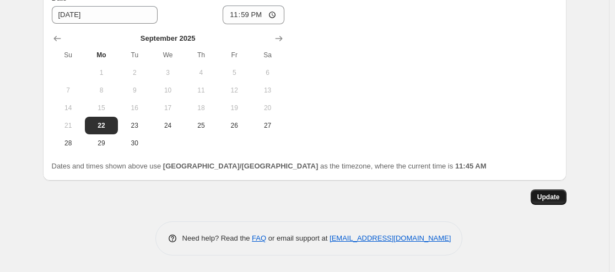
click at [553, 198] on span "Update" at bounding box center [548, 197] width 23 height 9
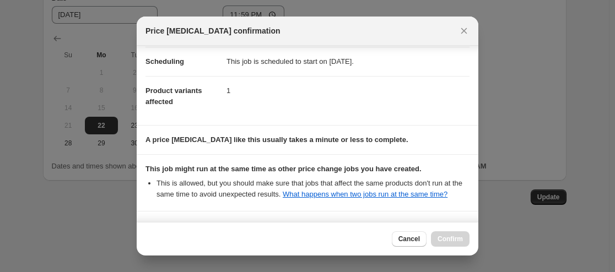
scroll to position [179, 0]
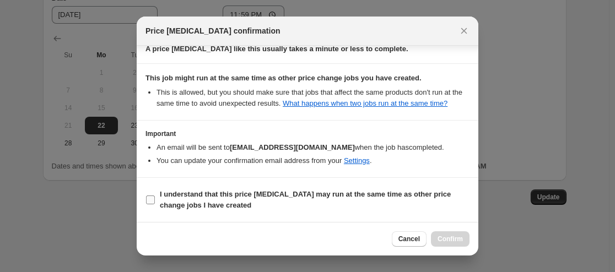
click at [200, 193] on b "I understand that this price [MEDICAL_DATA] may run at the same time as other p…" at bounding box center [305, 199] width 291 height 19
click at [155, 196] on input "I understand that this price [MEDICAL_DATA] may run at the same time as other p…" at bounding box center [150, 200] width 9 height 9
checkbox input "true"
click at [454, 239] on span "Confirm" at bounding box center [450, 239] width 25 height 9
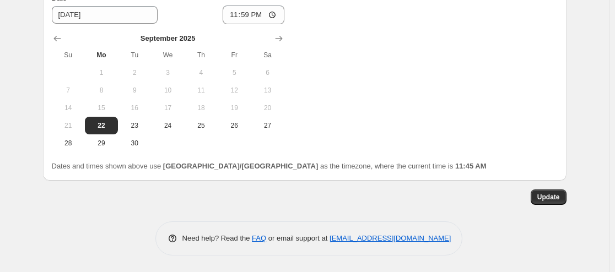
scroll to position [0, 0]
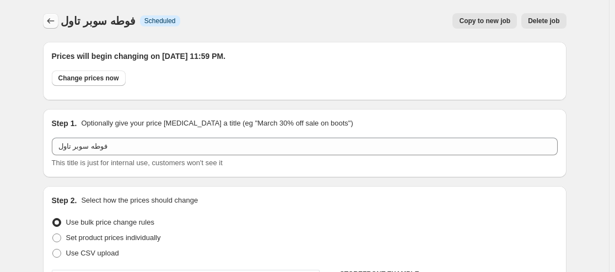
click at [54, 27] on button "Price change jobs" at bounding box center [50, 20] width 15 height 15
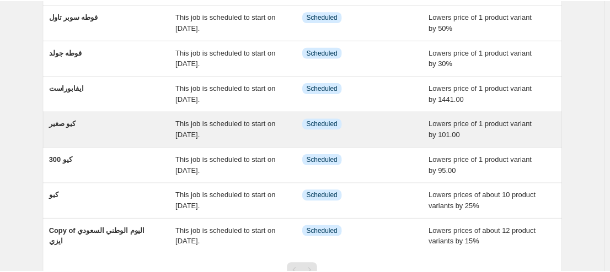
scroll to position [78, 0]
